Goal: Task Accomplishment & Management: Use online tool/utility

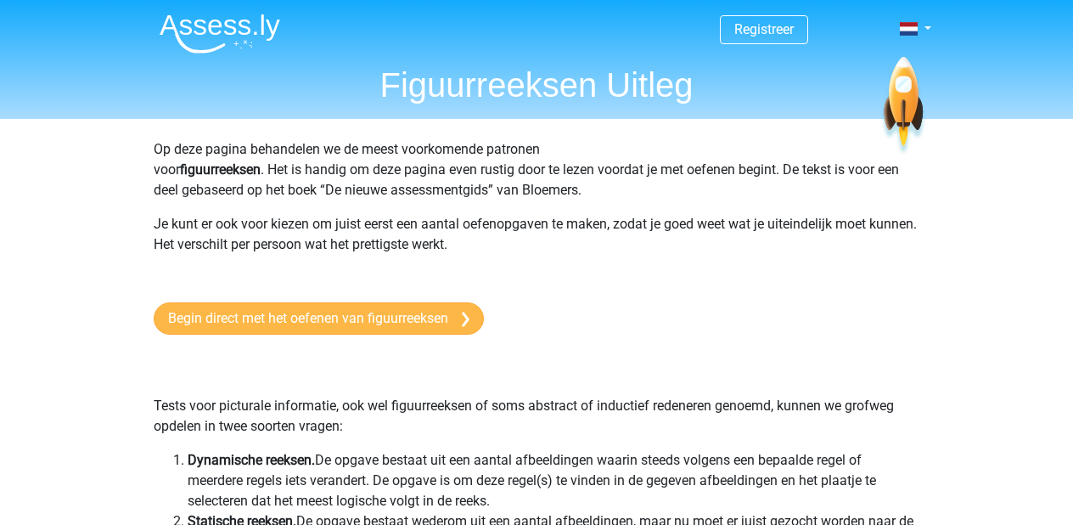
click at [330, 319] on link "Begin direct met het oefenen van figuurreeksen" at bounding box center [319, 318] width 330 height 32
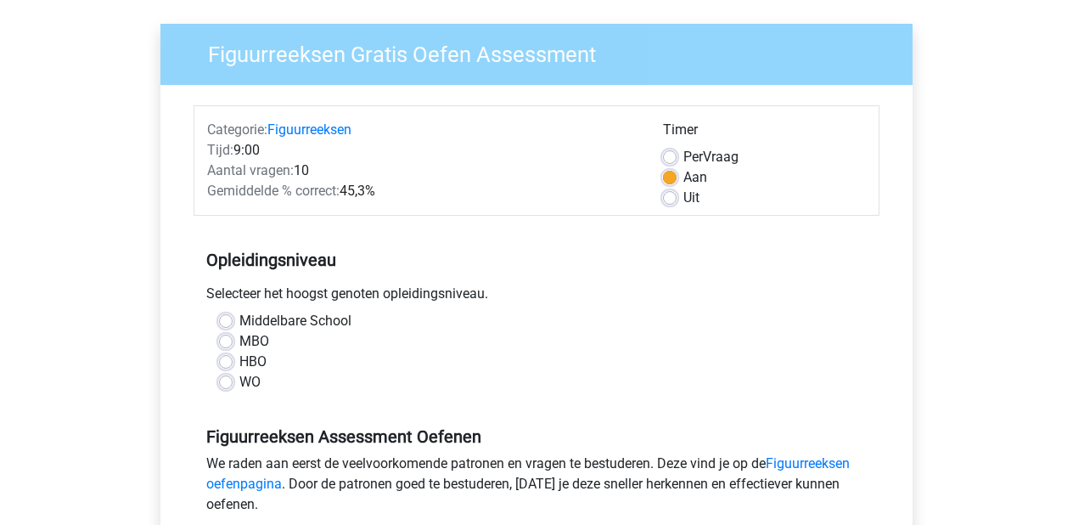
scroll to position [119, 0]
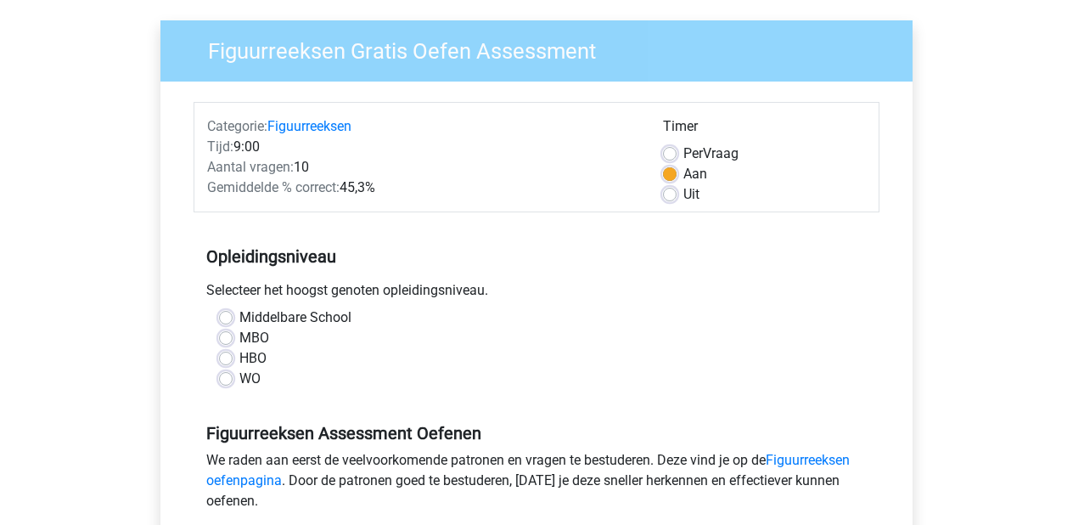
click at [239, 313] on label "Middelbare School" at bounding box center [295, 317] width 112 height 20
click at [229, 313] on input "Middelbare School" at bounding box center [226, 315] width 14 height 17
radio input "true"
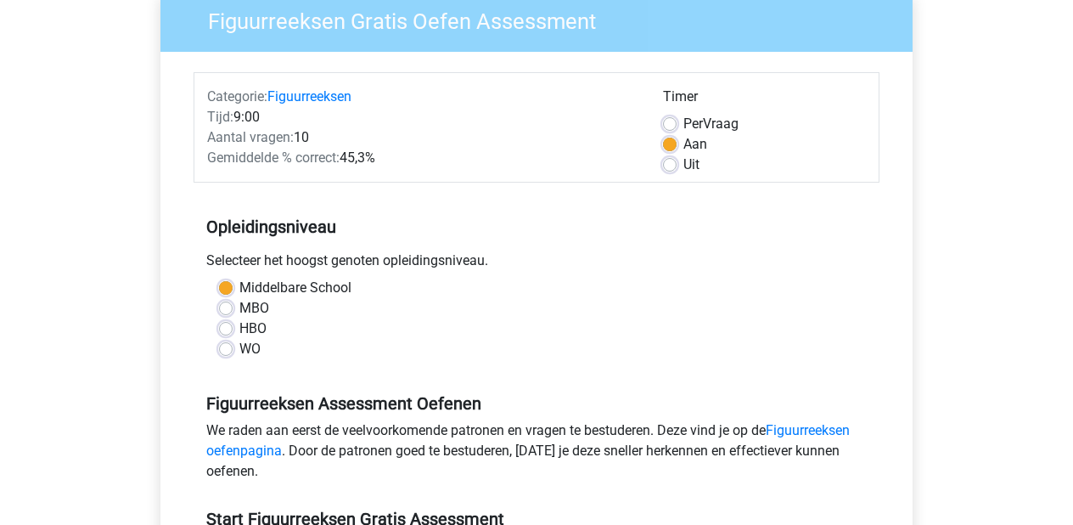
scroll to position [148, 0]
click at [239, 302] on label "MBO" at bounding box center [254, 309] width 30 height 20
click at [222, 302] on input "MBO" at bounding box center [226, 307] width 14 height 17
radio input "true"
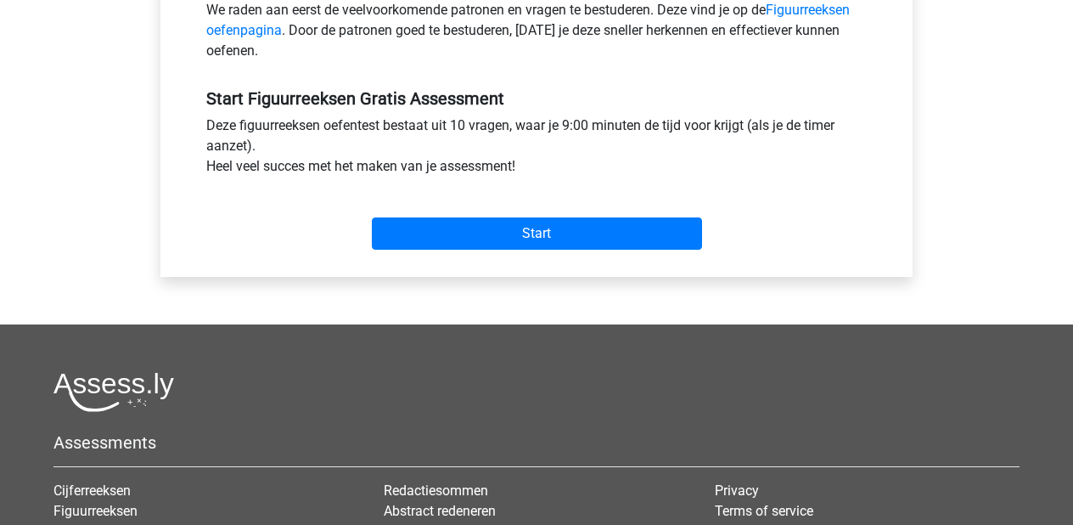
scroll to position [584, 0]
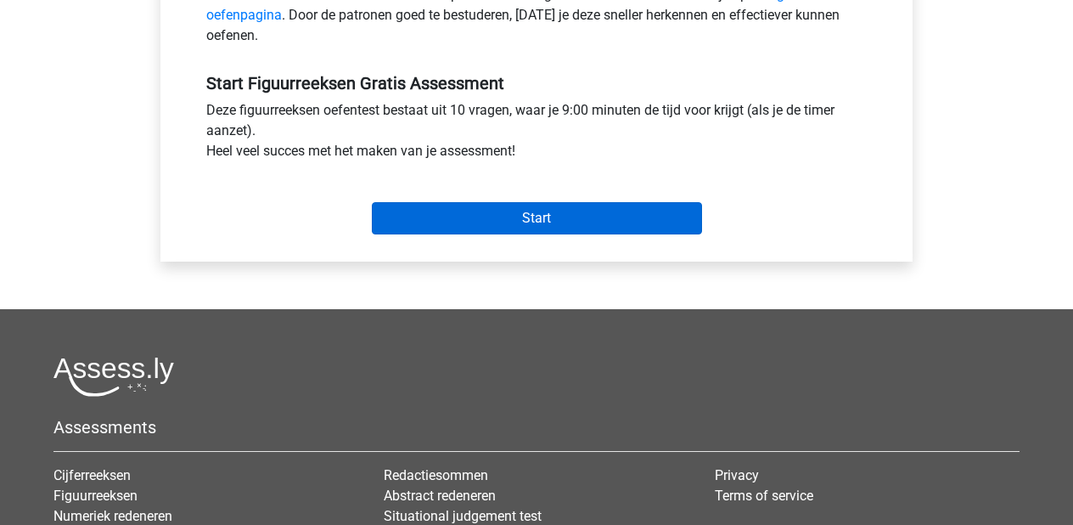
click at [492, 234] on input "Start" at bounding box center [537, 218] width 330 height 32
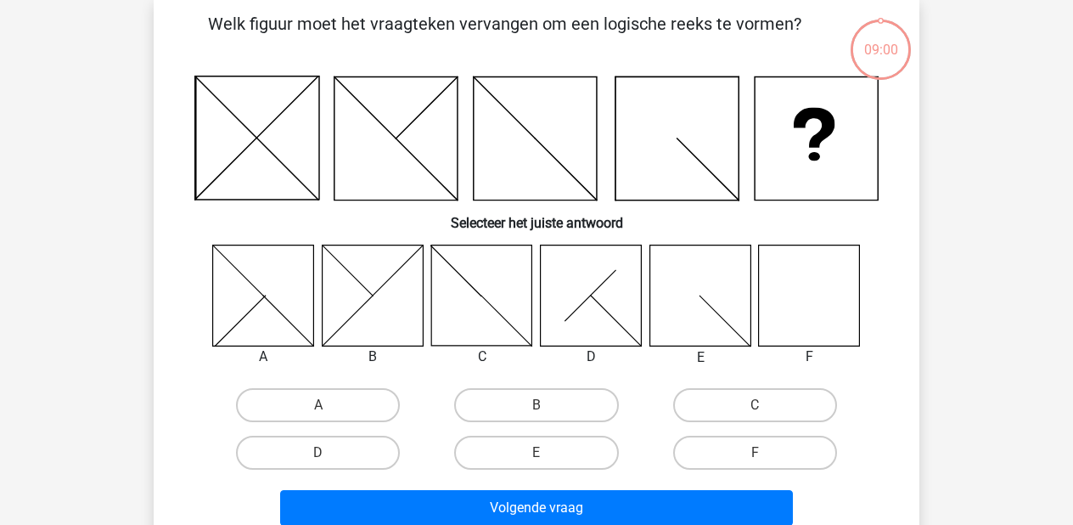
scroll to position [84, 0]
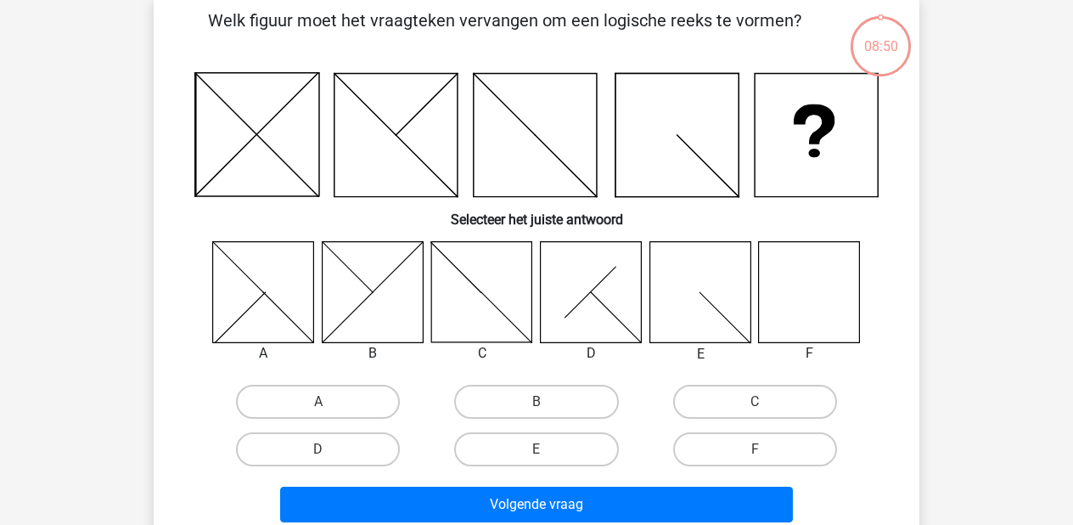
click at [826, 299] on icon at bounding box center [809, 291] width 101 height 101
click at [755, 449] on input "F" at bounding box center [760, 454] width 11 height 11
radio input "true"
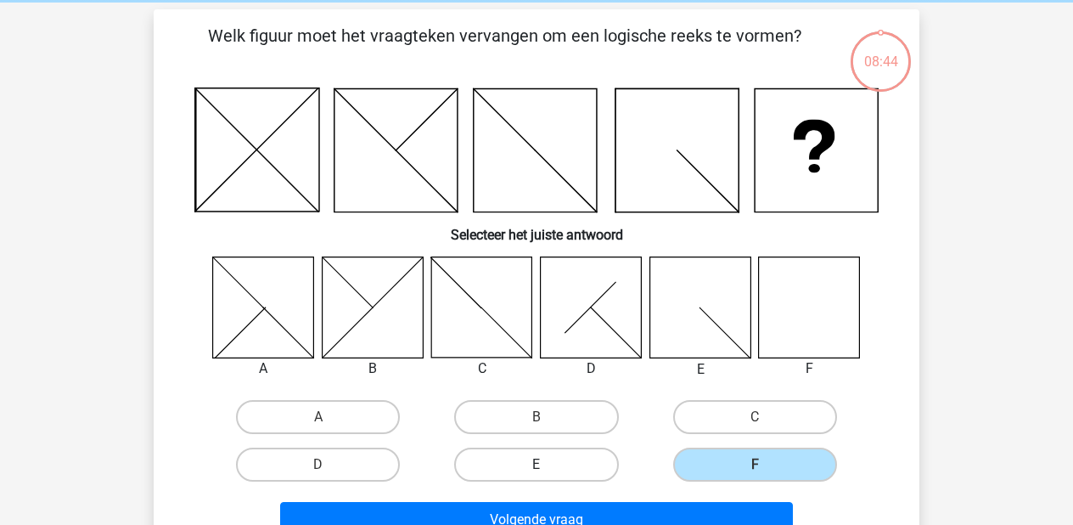
scroll to position [66, 0]
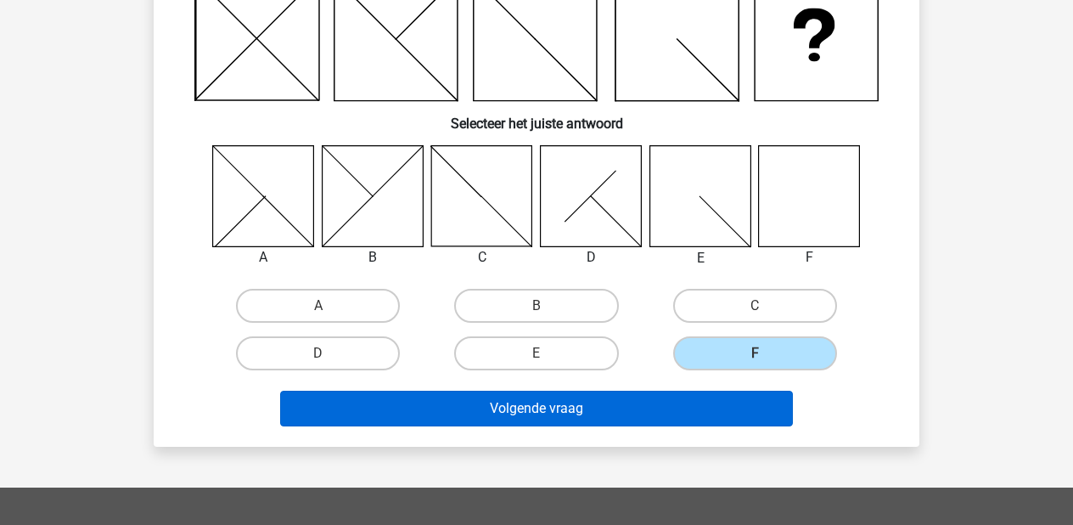
click at [458, 406] on button "Volgende vraag" at bounding box center [537, 408] width 514 height 36
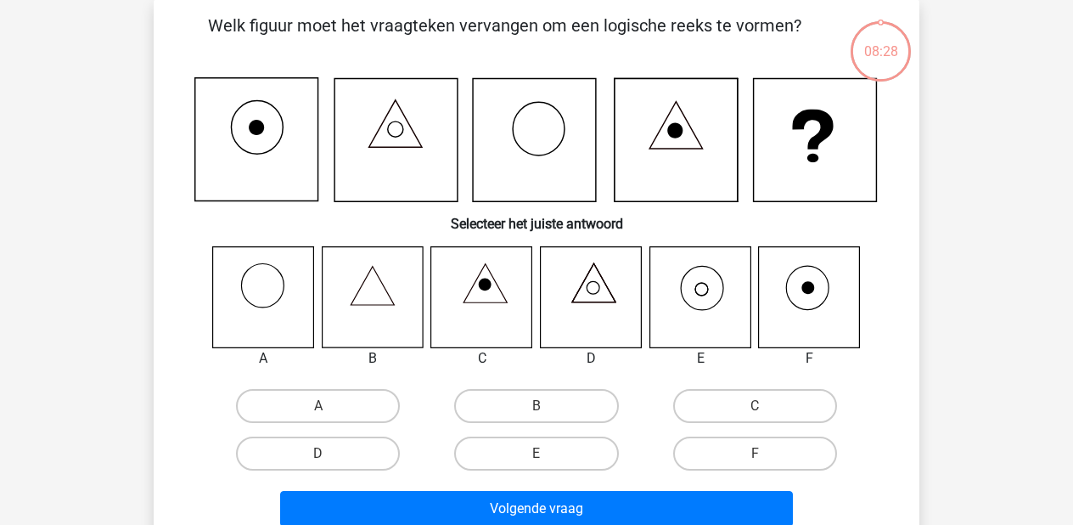
scroll to position [78, 0]
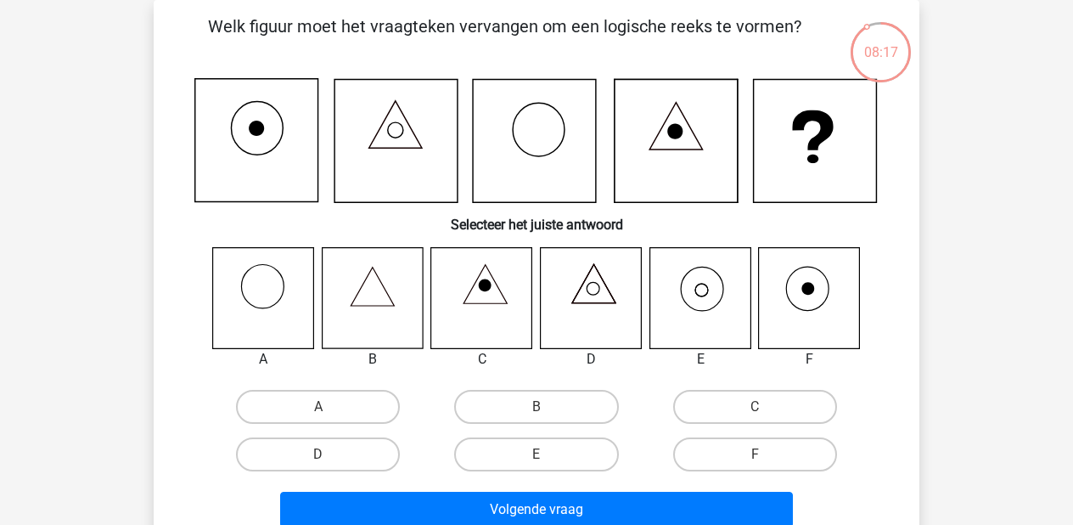
click at [705, 294] on icon at bounding box center [699, 297] width 101 height 101
click at [550, 452] on label "E" at bounding box center [536, 454] width 164 height 34
click at [547, 454] on input "E" at bounding box center [541, 459] width 11 height 11
radio input "true"
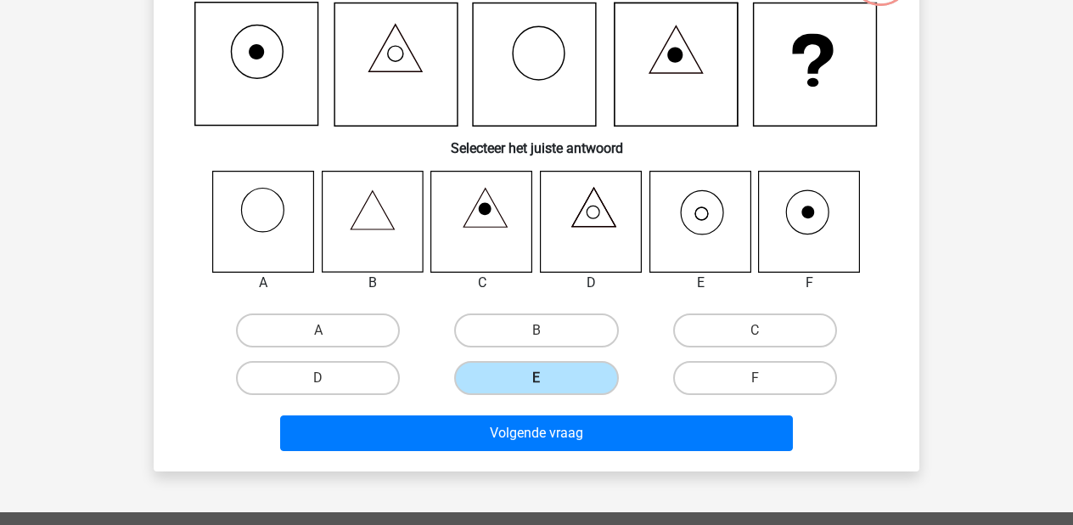
scroll to position [160, 1]
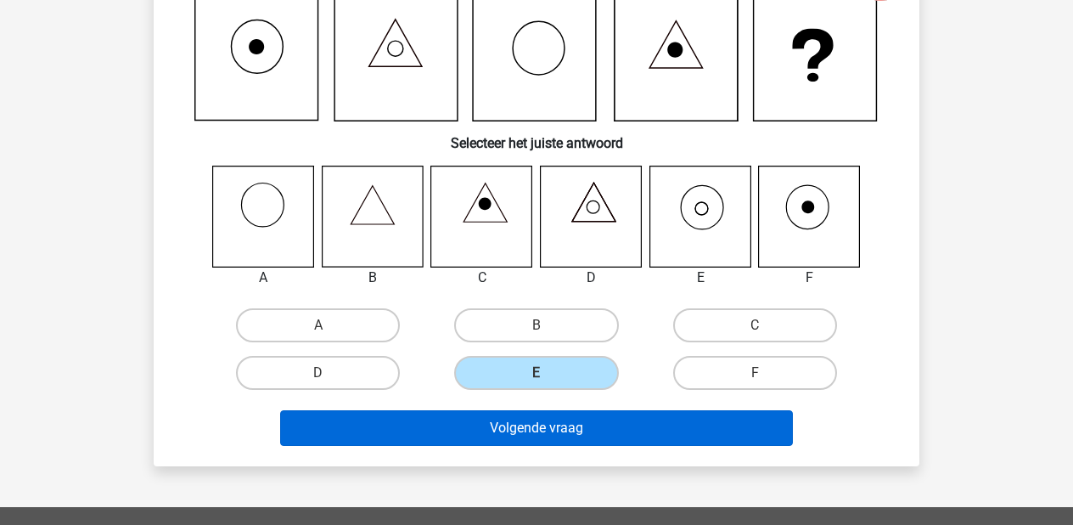
click at [579, 433] on button "Volgende vraag" at bounding box center [537, 428] width 514 height 36
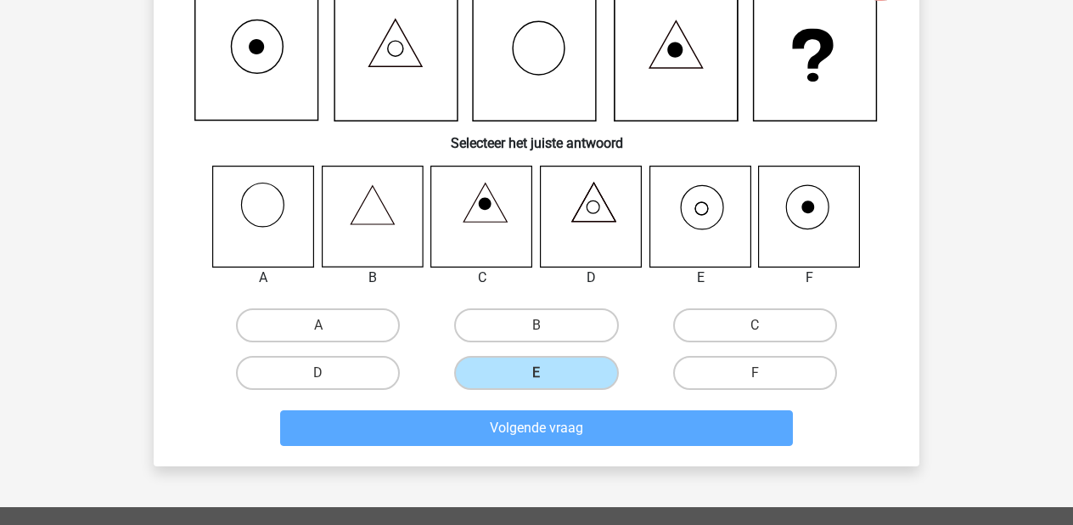
scroll to position [78, 0]
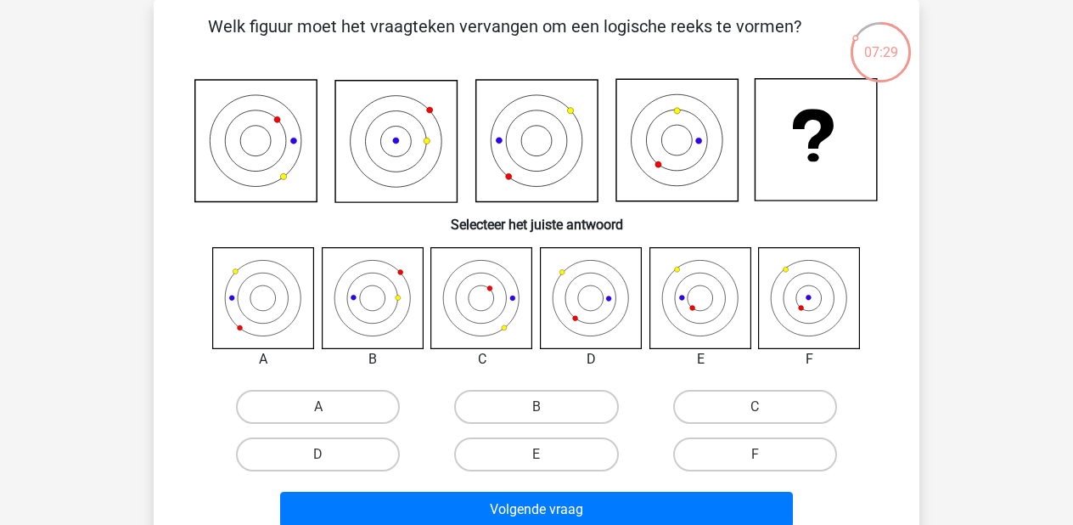
click at [764, 460] on input "F" at bounding box center [760, 459] width 11 height 11
radio input "true"
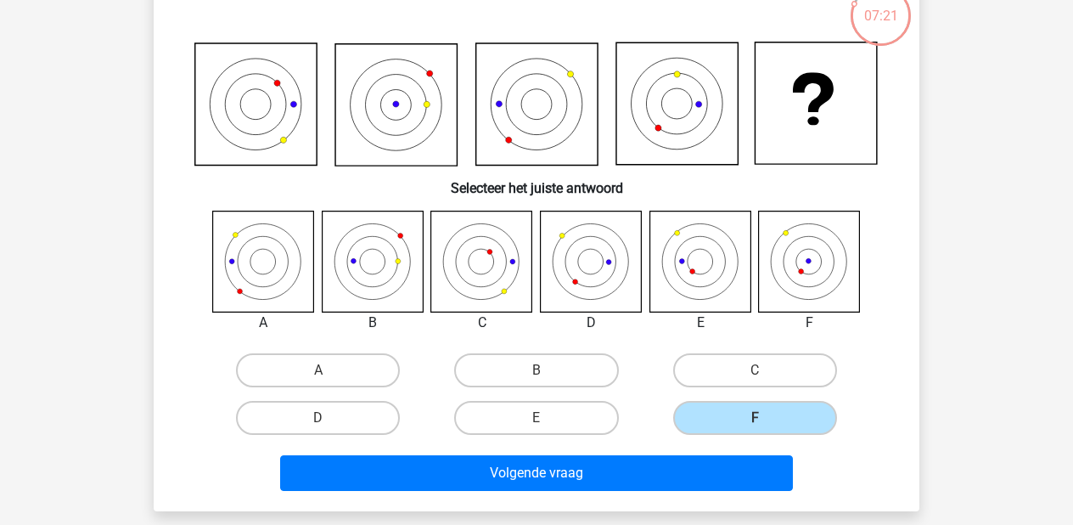
scroll to position [115, 0]
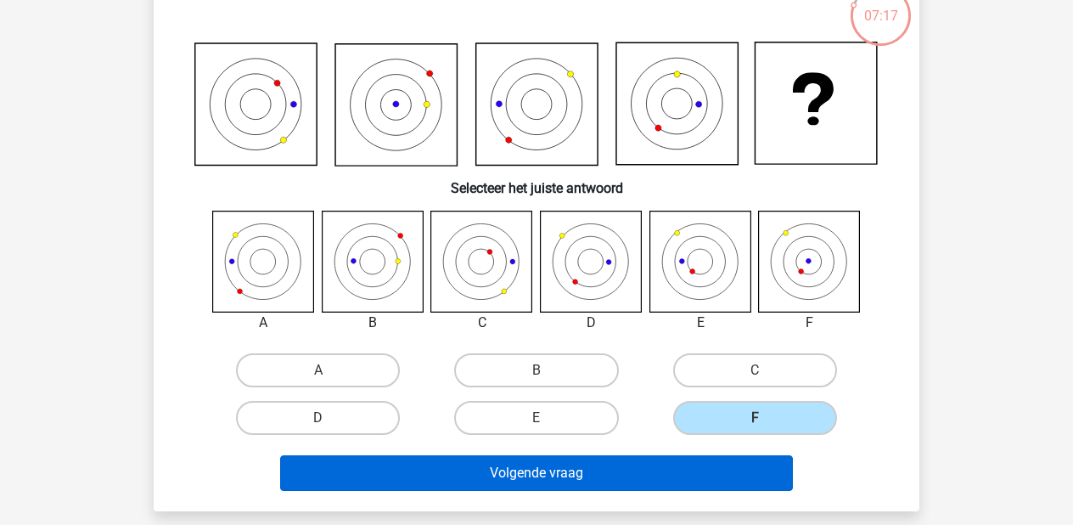
click at [628, 464] on button "Volgende vraag" at bounding box center [537, 473] width 514 height 36
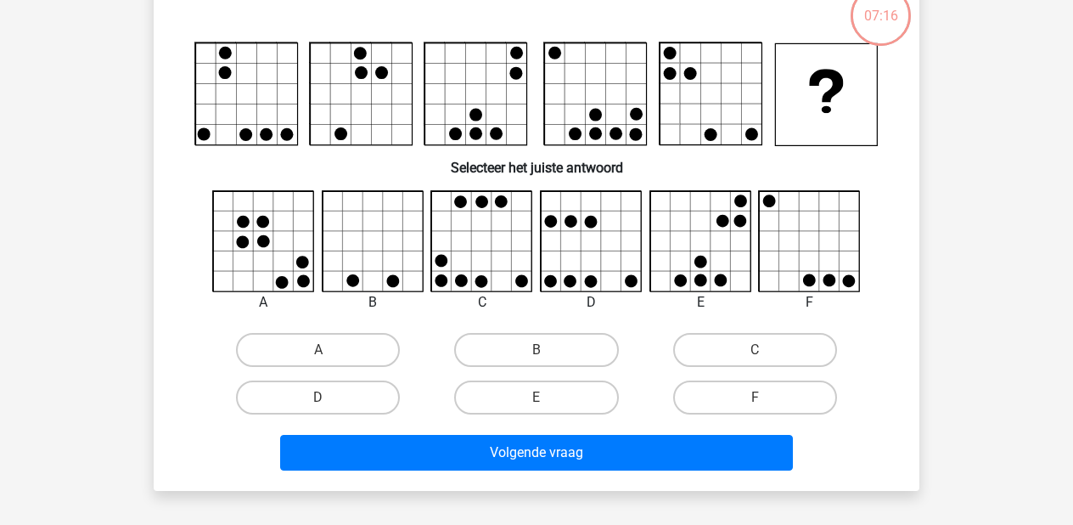
scroll to position [78, 0]
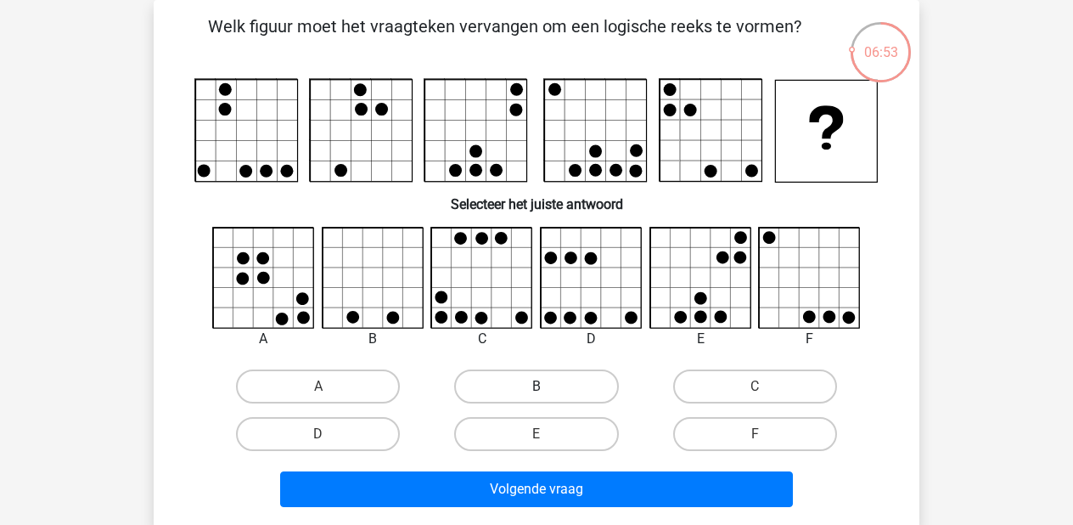
click at [471, 396] on label "B" at bounding box center [536, 386] width 164 height 34
click at [536, 396] on input "B" at bounding box center [541, 391] width 11 height 11
radio input "true"
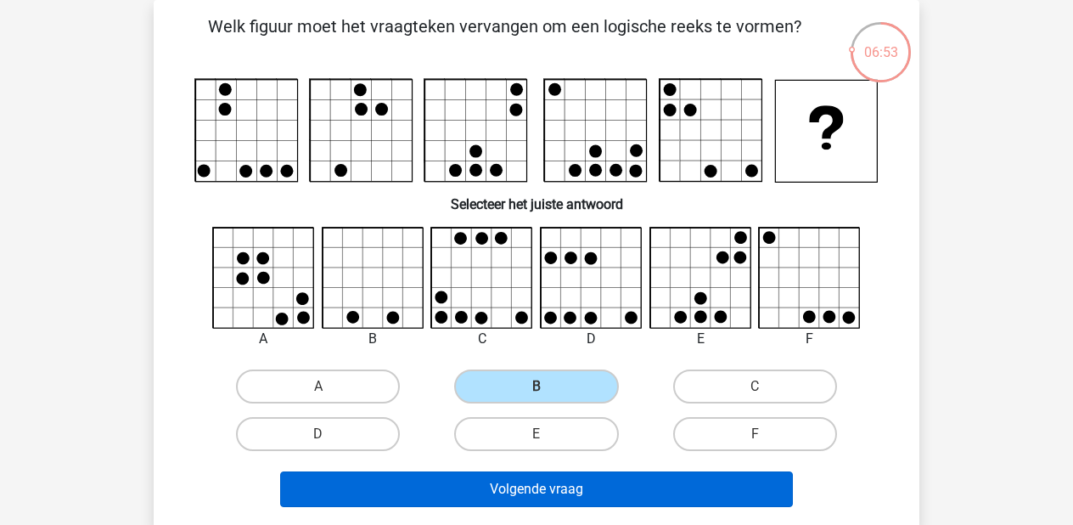
click at [534, 483] on button "Volgende vraag" at bounding box center [537, 489] width 514 height 36
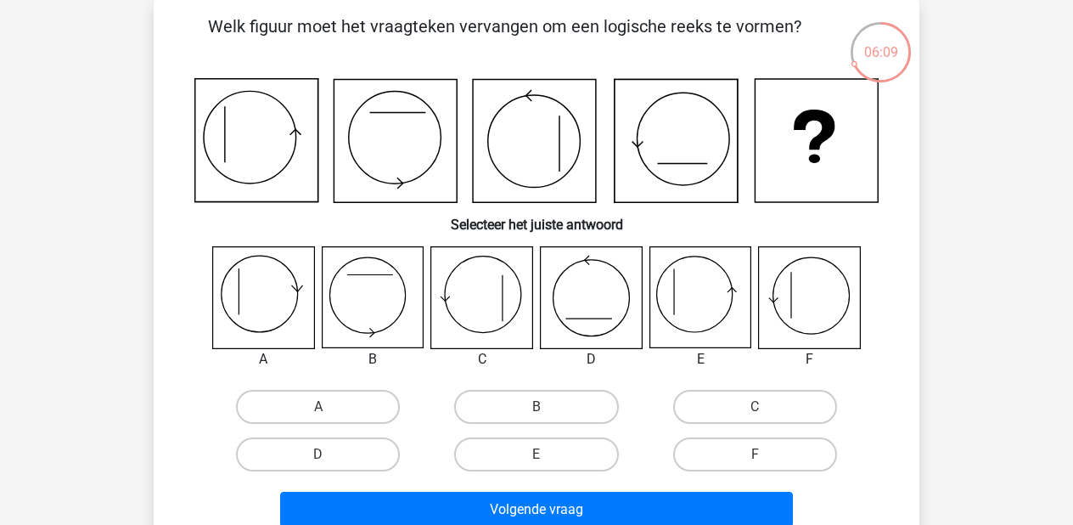
click at [243, 302] on icon at bounding box center [263, 297] width 101 height 101
click at [296, 398] on label "A" at bounding box center [318, 407] width 164 height 34
click at [318, 407] on input "A" at bounding box center [323, 412] width 11 height 11
radio input "true"
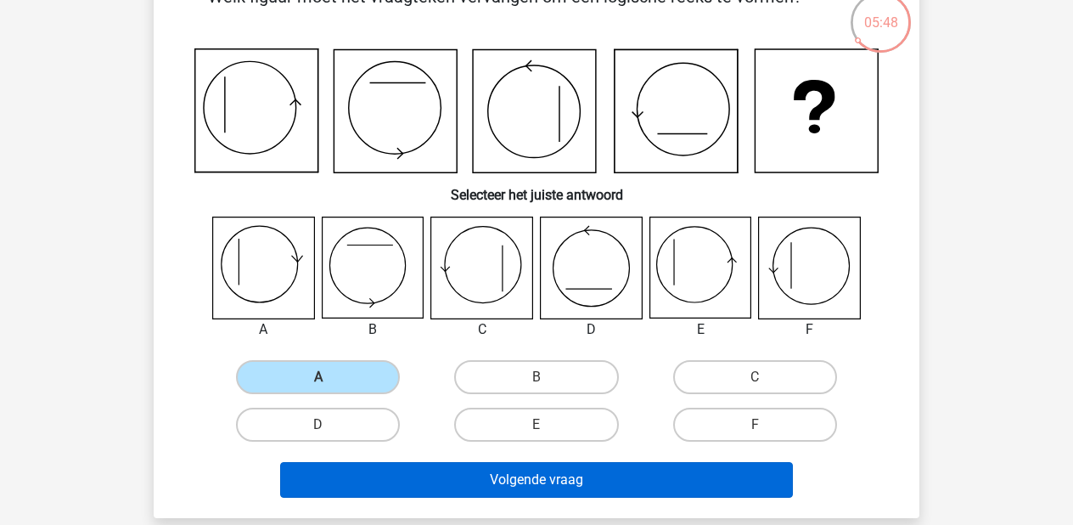
click at [463, 469] on button "Volgende vraag" at bounding box center [537, 480] width 514 height 36
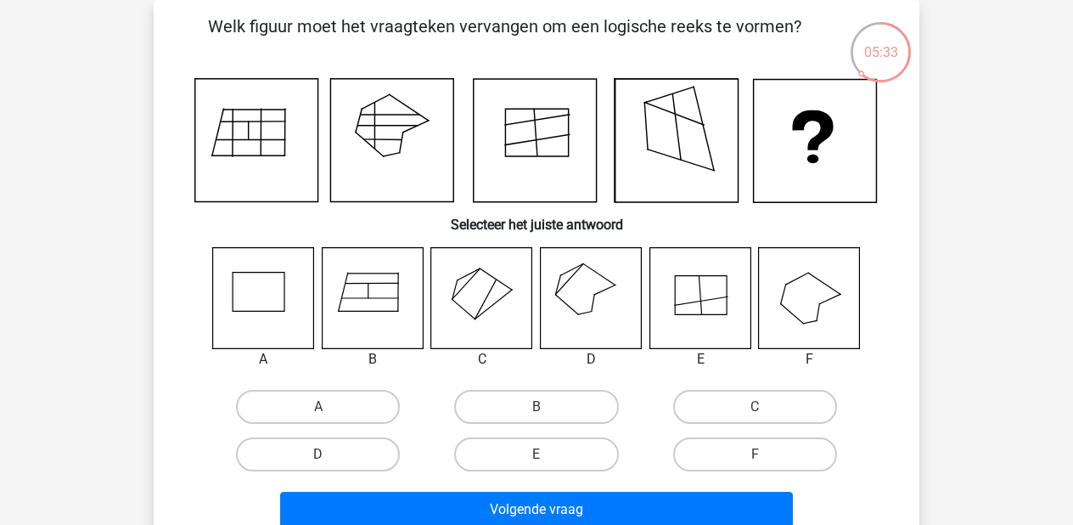
click at [391, 274] on icon at bounding box center [372, 297] width 101 height 101
click at [511, 394] on label "B" at bounding box center [536, 407] width 164 height 34
click at [536, 407] on input "B" at bounding box center [541, 412] width 11 height 11
radio input "true"
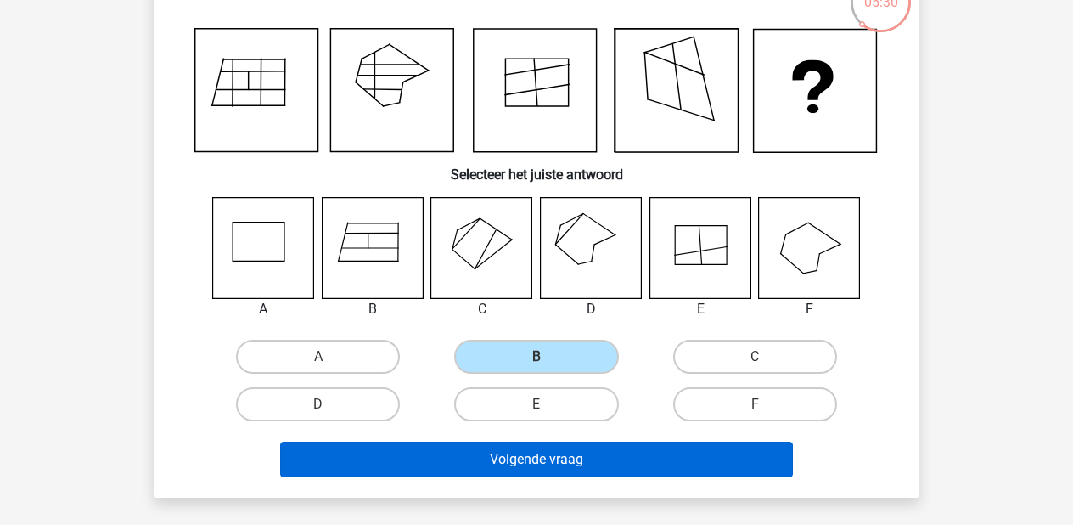
click at [514, 454] on button "Volgende vraag" at bounding box center [537, 459] width 514 height 36
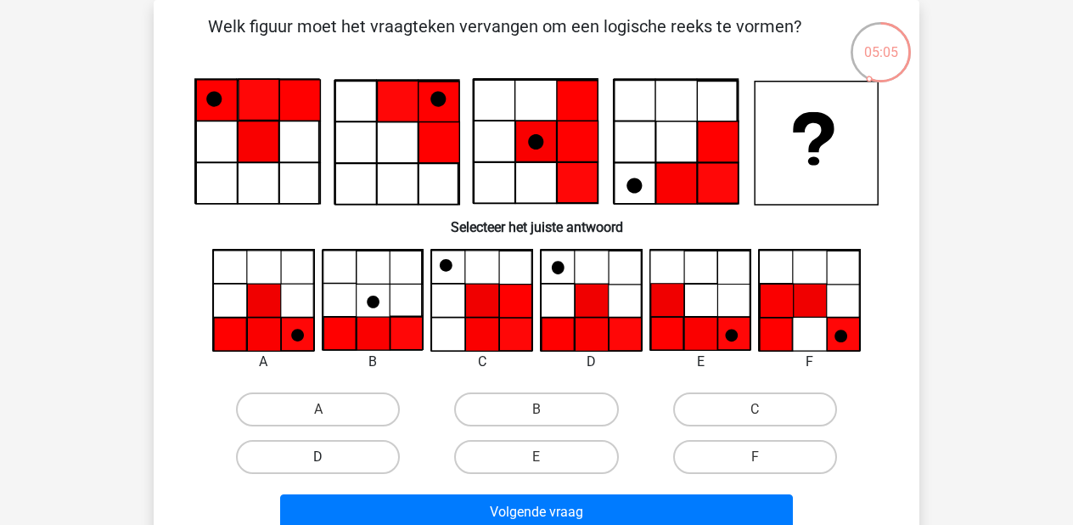
click at [305, 458] on label "D" at bounding box center [318, 457] width 164 height 34
click at [318, 458] on input "D" at bounding box center [323, 462] width 11 height 11
radio input "true"
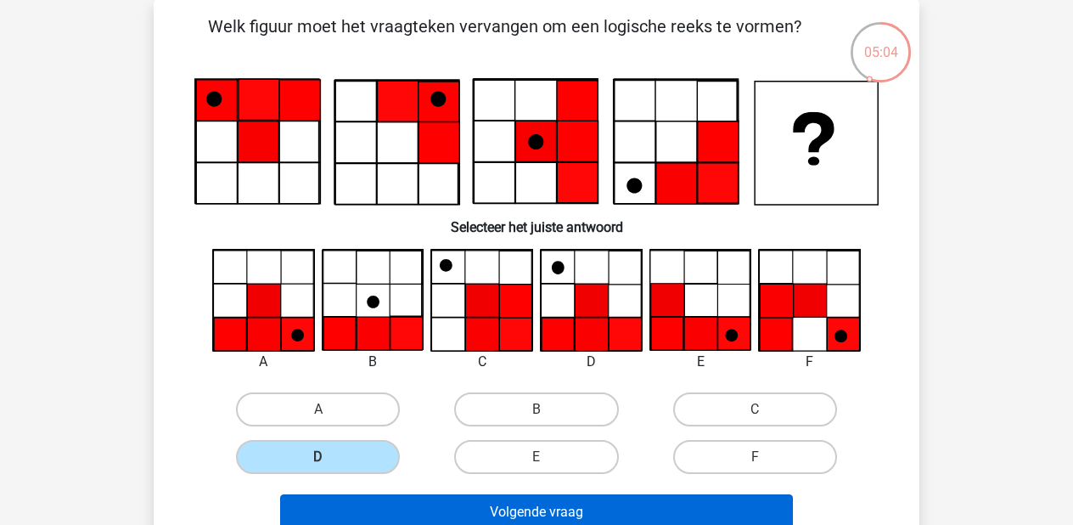
click at [396, 508] on button "Volgende vraag" at bounding box center [537, 512] width 514 height 36
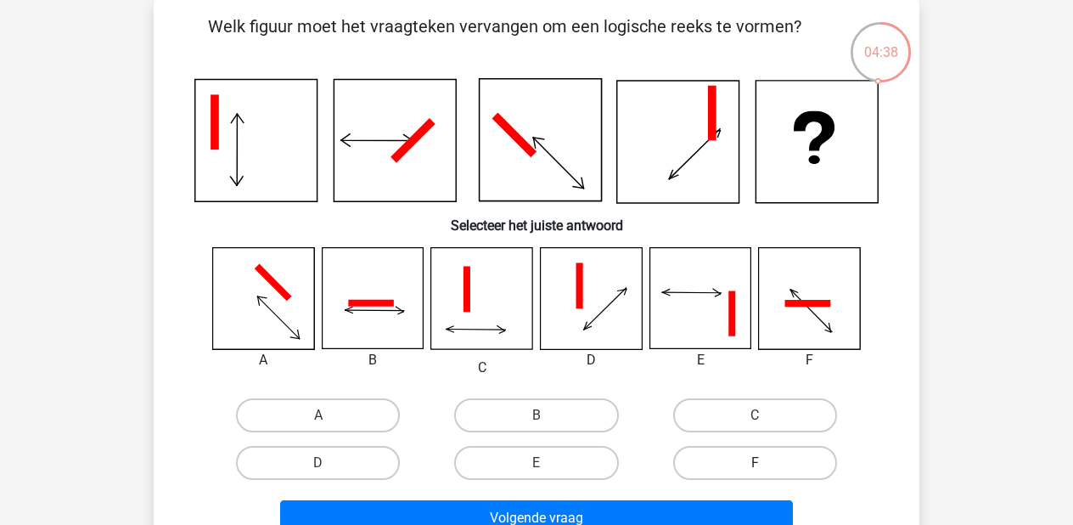
click at [697, 451] on label "F" at bounding box center [755, 463] width 164 height 34
click at [755, 463] on input "F" at bounding box center [760, 468] width 11 height 11
radio input "true"
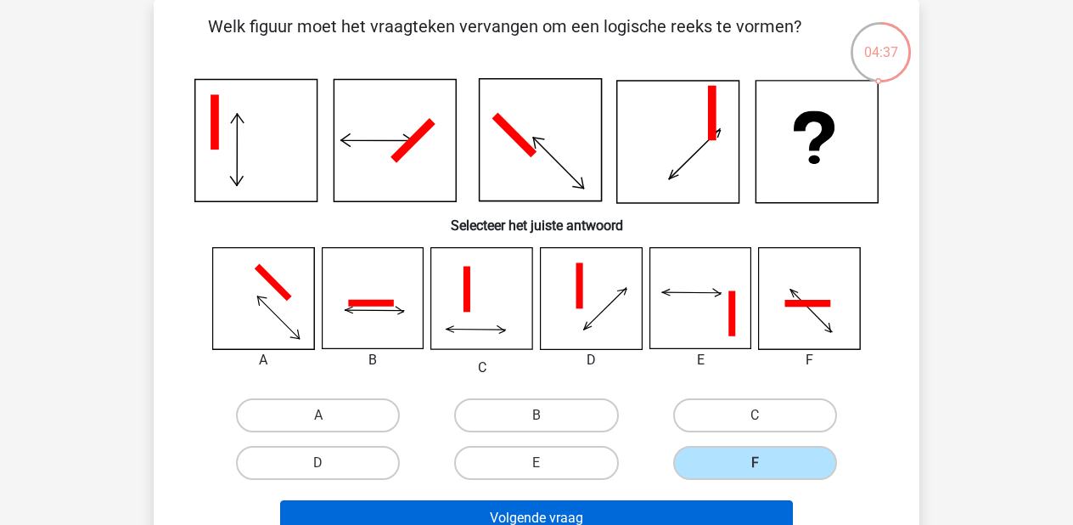
click at [682, 501] on button "Volgende vraag" at bounding box center [537, 518] width 514 height 36
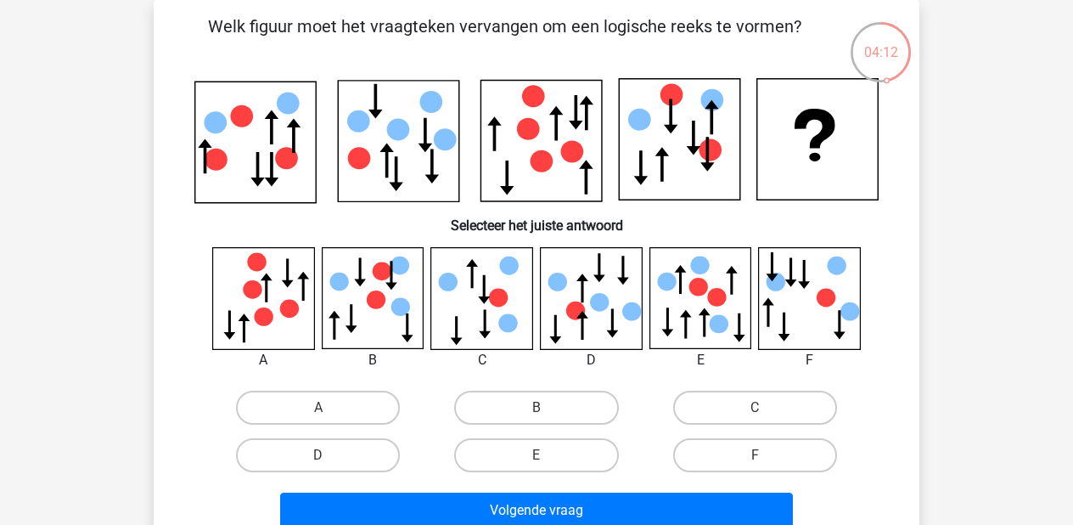
click at [752, 325] on div at bounding box center [809, 298] width 128 height 103
click at [726, 303] on icon at bounding box center [699, 297] width 101 height 101
click at [738, 415] on label "C" at bounding box center [755, 407] width 164 height 34
click at [755, 415] on input "C" at bounding box center [760, 412] width 11 height 11
radio input "true"
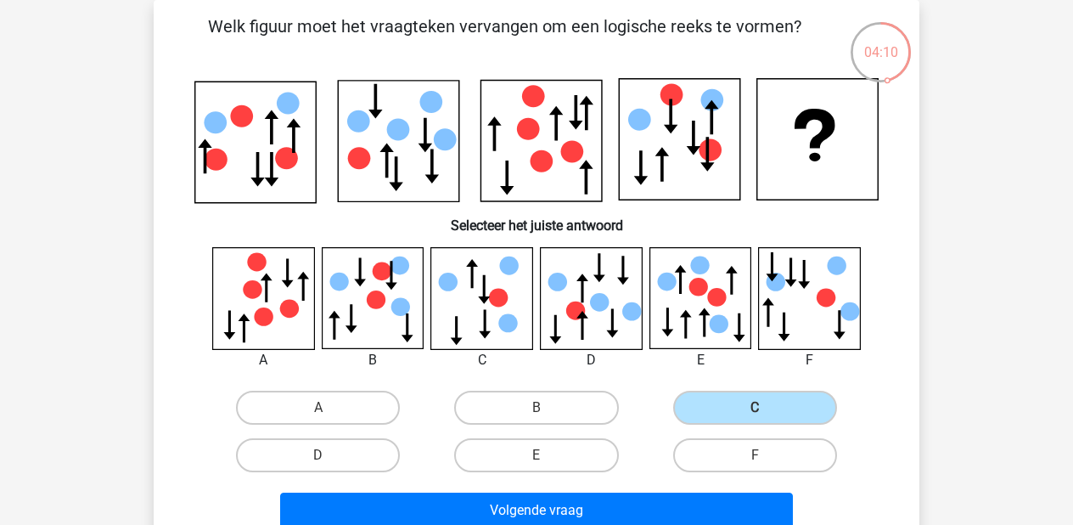
click at [710, 488] on div "Volgende vraag" at bounding box center [536, 507] width 711 height 56
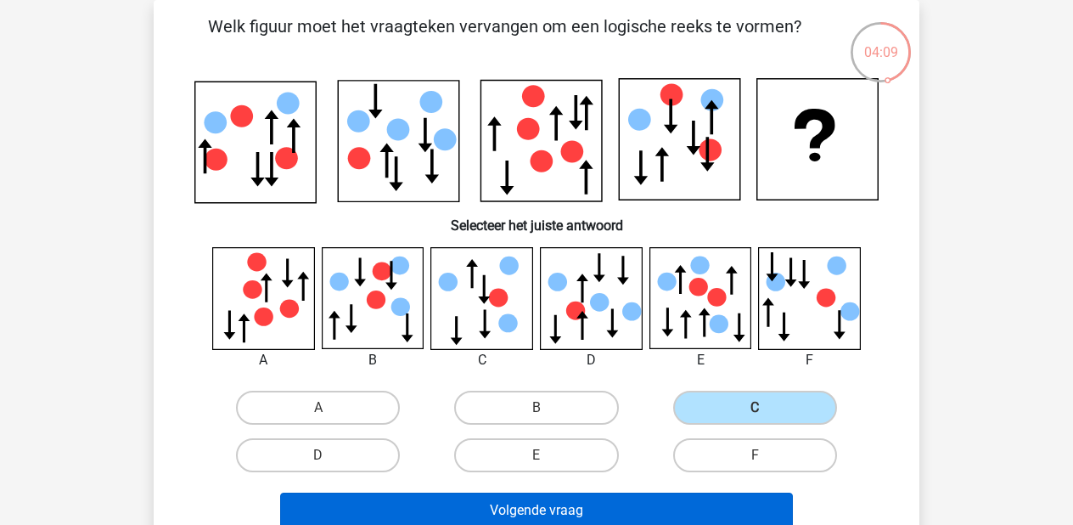
click at [678, 498] on button "Volgende vraag" at bounding box center [537, 510] width 514 height 36
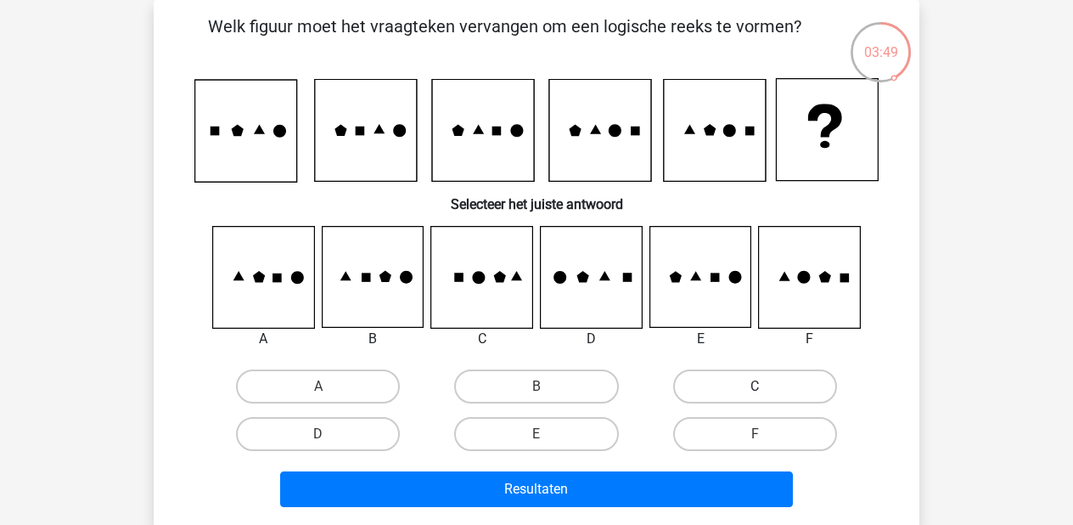
click at [727, 369] on label "C" at bounding box center [755, 386] width 164 height 34
click at [755, 386] on input "C" at bounding box center [760, 391] width 11 height 11
radio input "true"
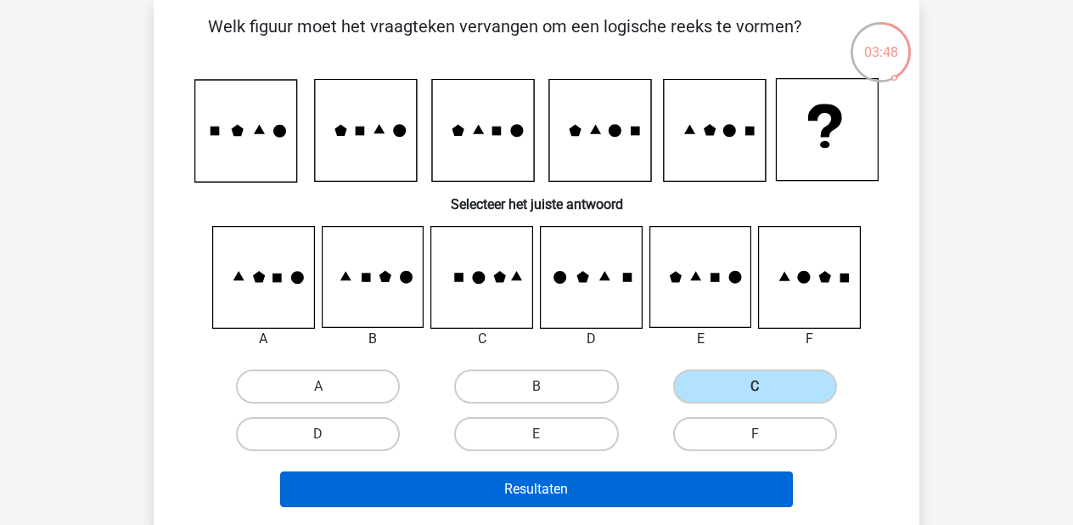
click at [650, 487] on button "Resultaten" at bounding box center [537, 489] width 514 height 36
